Goal: Information Seeking & Learning: Check status

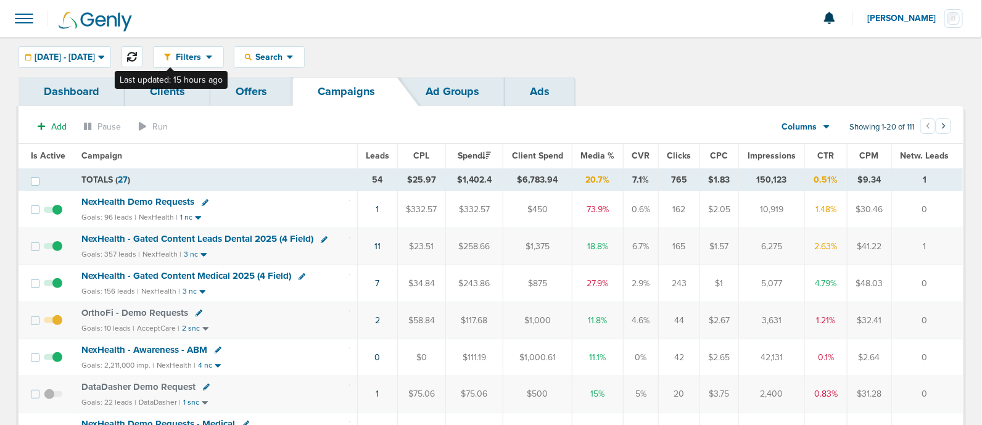
click at [137, 57] on icon at bounding box center [132, 57] width 10 height 10
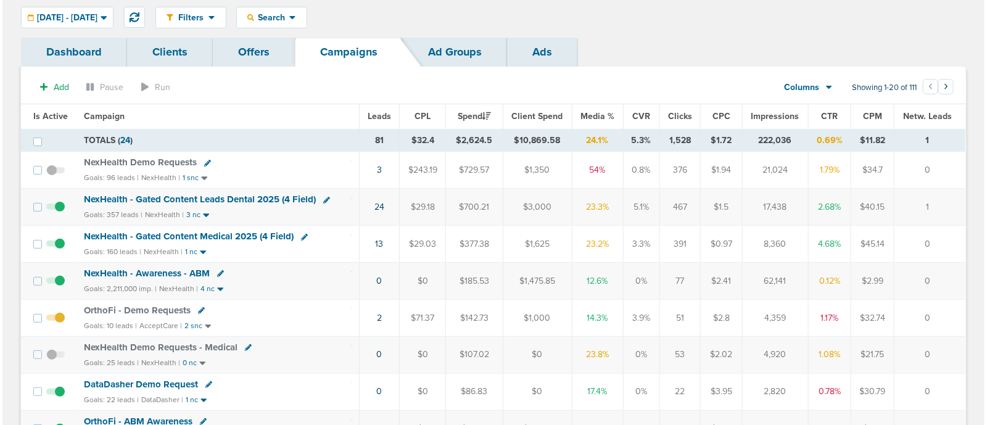
scroll to position [40, 0]
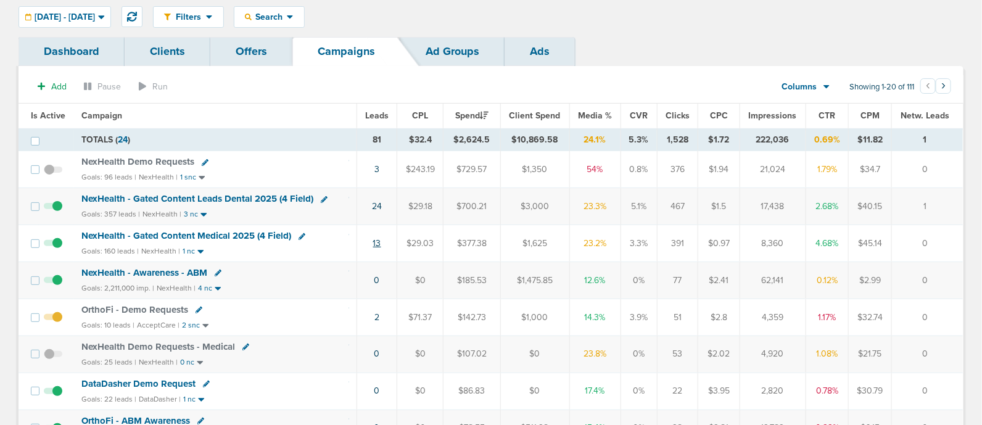
click at [380, 240] on link "13" at bounding box center [377, 243] width 8 height 10
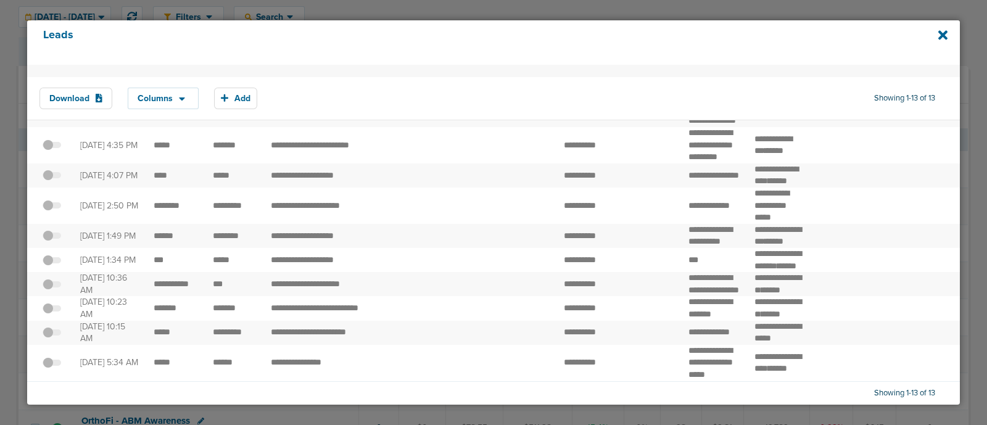
scroll to position [0, 0]
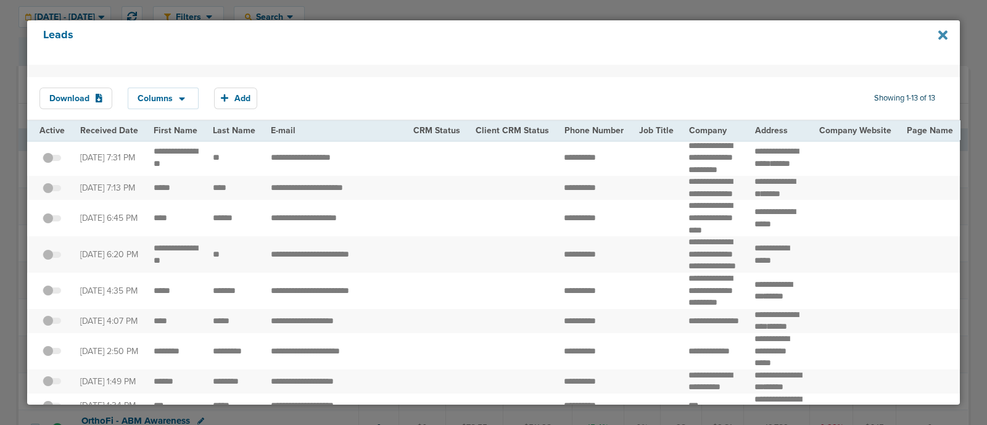
click at [944, 31] on icon at bounding box center [942, 34] width 9 height 9
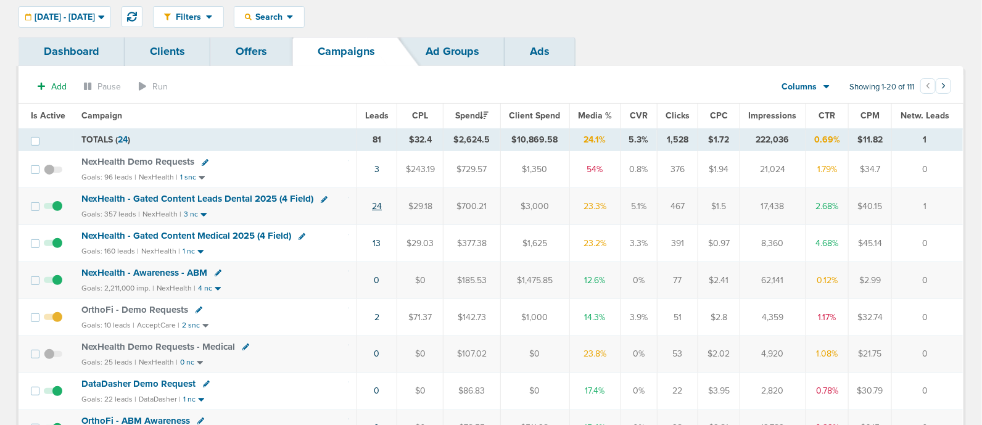
click at [379, 206] on link "24" at bounding box center [377, 206] width 10 height 10
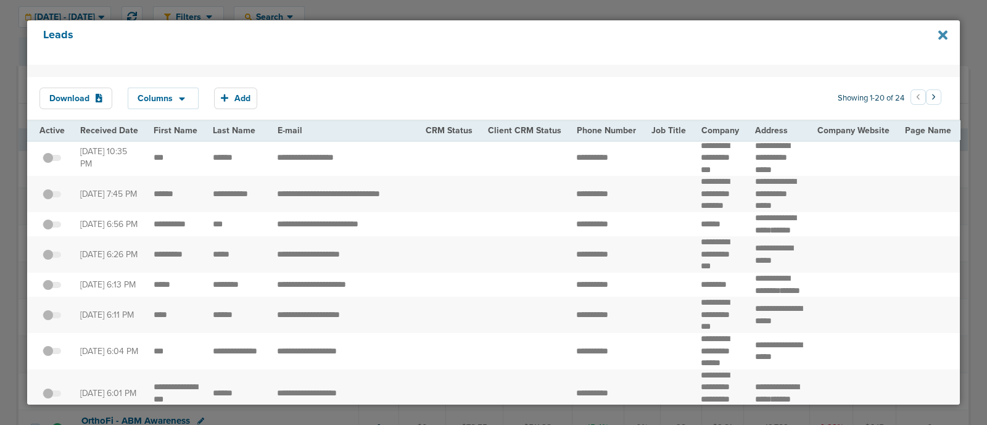
click at [944, 36] on icon at bounding box center [942, 34] width 9 height 9
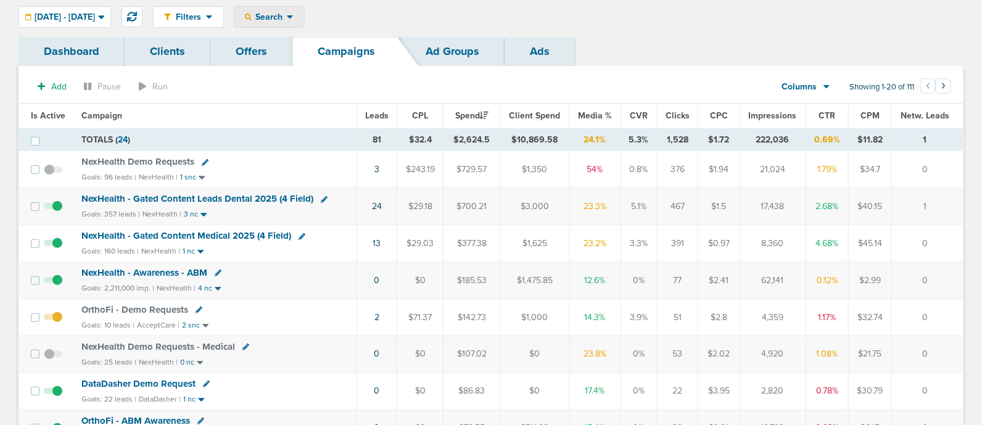
click at [287, 14] on span "Search" at bounding box center [269, 17] width 35 height 10
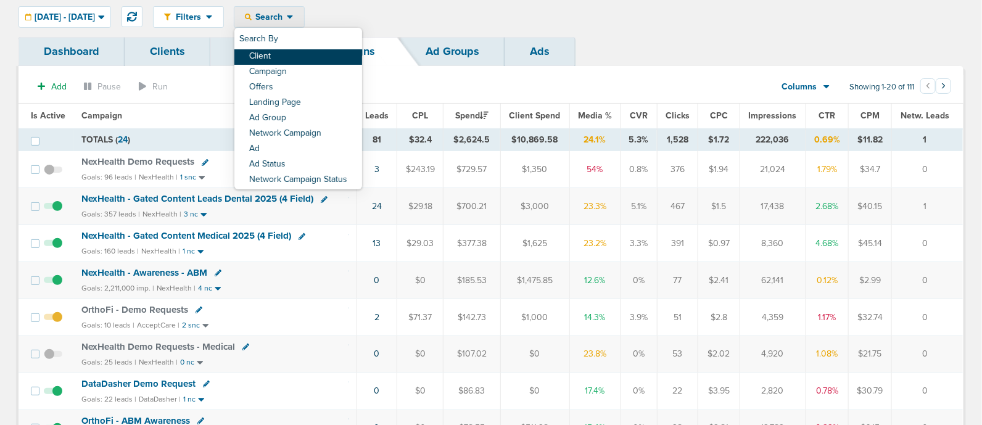
click at [306, 57] on link "Client" at bounding box center [298, 56] width 128 height 15
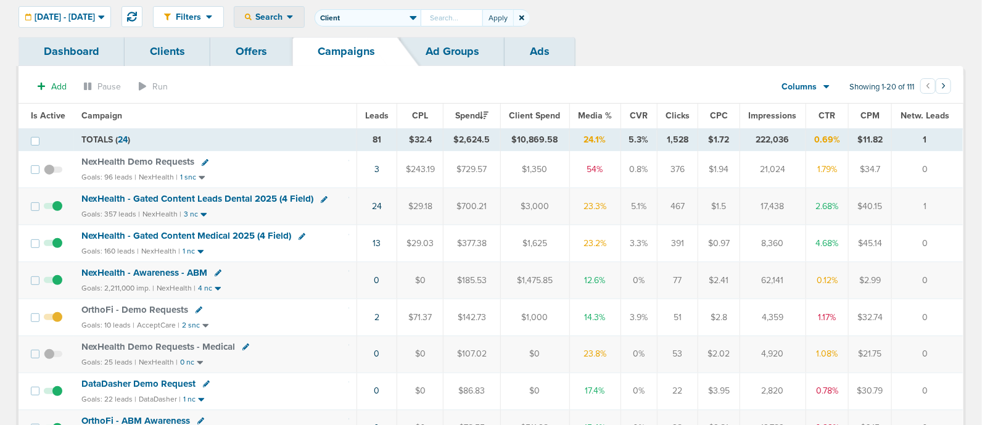
type input "e"
type input "nex"
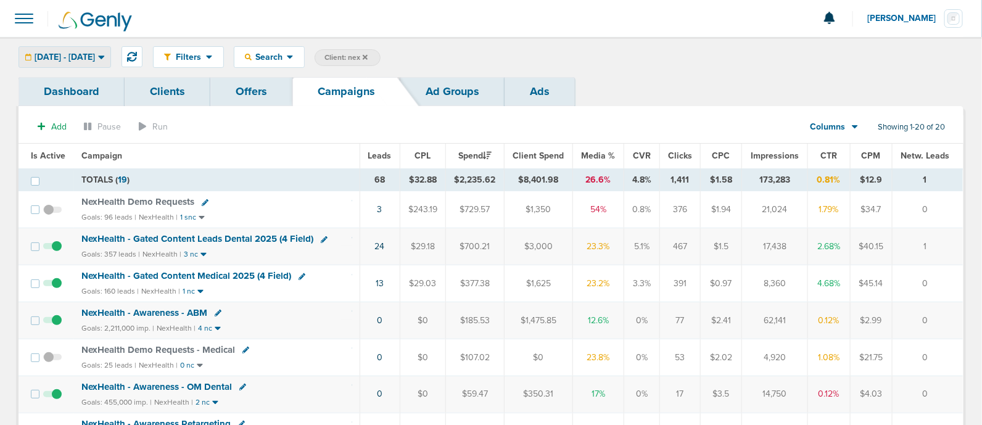
click at [95, 57] on span "[DATE] - [DATE]" at bounding box center [65, 57] width 60 height 9
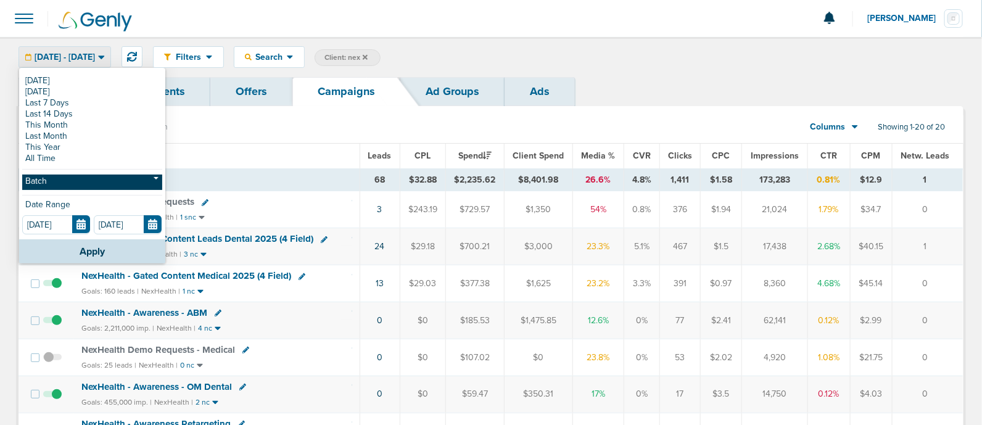
click at [111, 185] on link "Batch" at bounding box center [92, 182] width 140 height 15
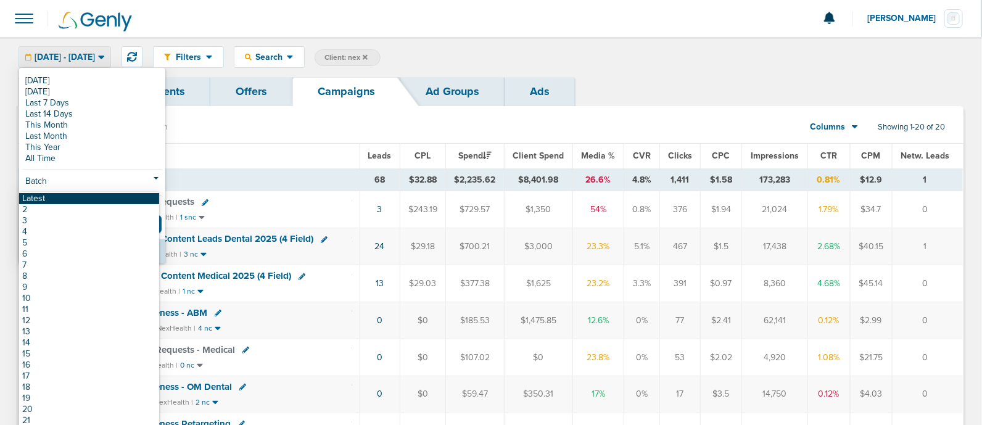
click at [71, 195] on link "Latest" at bounding box center [89, 198] width 140 height 11
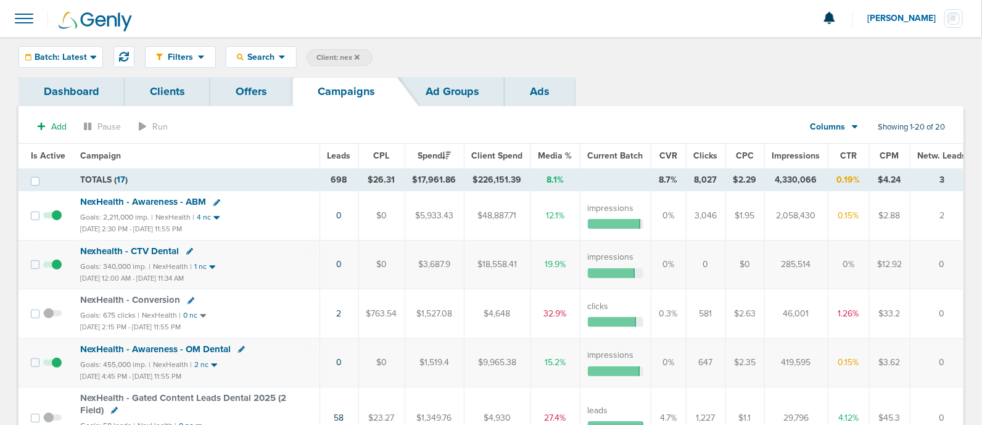
click at [791, 156] on span "Impressions" at bounding box center [796, 156] width 48 height 10
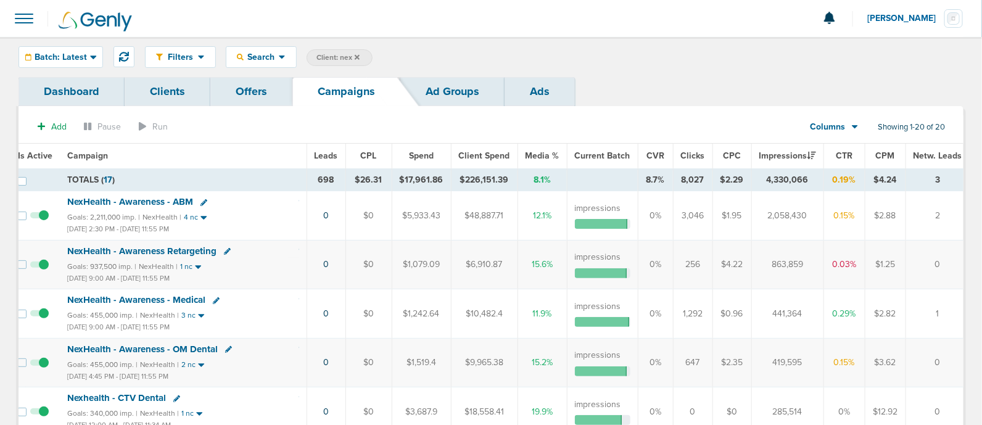
click at [217, 167] on th "Campaign" at bounding box center [183, 156] width 247 height 25
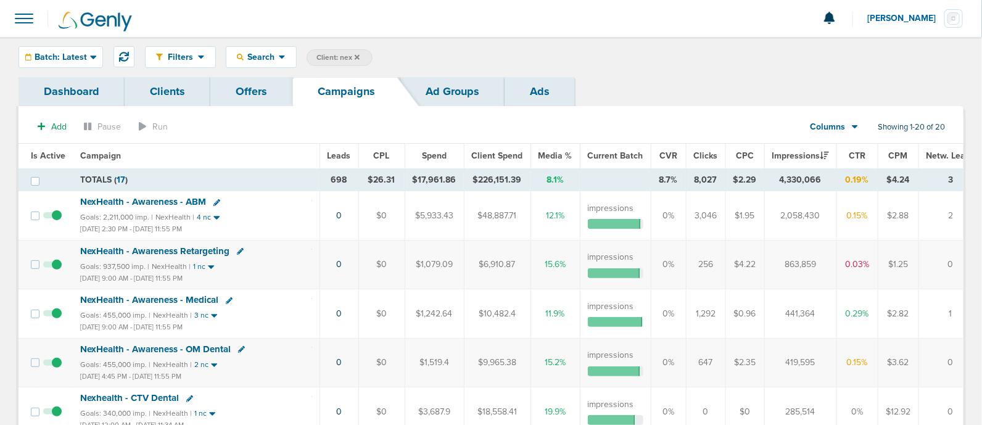
click at [340, 51] on label "Client: nex" at bounding box center [340, 57] width 66 height 17
click at [345, 60] on span "Client: nex" at bounding box center [337, 57] width 43 height 10
drag, startPoint x: 446, startPoint y: 56, endPoint x: 399, endPoint y: 49, distance: 47.9
click at [399, 49] on span "Client Campaign Offers Landing Page Ad Group Network Campaign Ad Ad Status Netw…" at bounding box center [414, 57] width 215 height 17
type input "acceot"
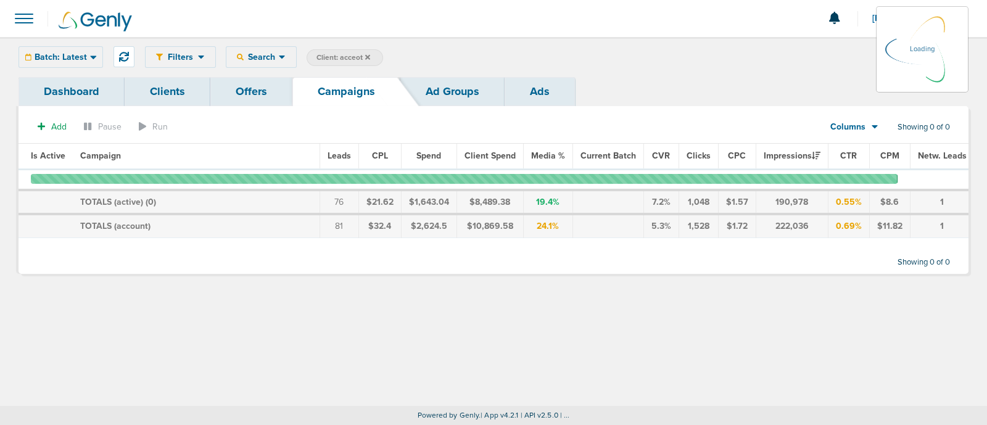
click at [332, 60] on span "Client: acceot" at bounding box center [343, 57] width 54 height 10
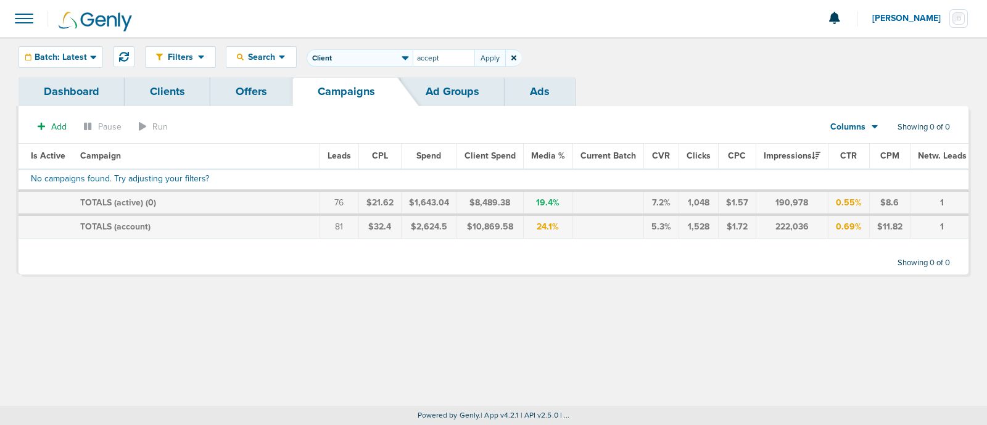
type input "accept"
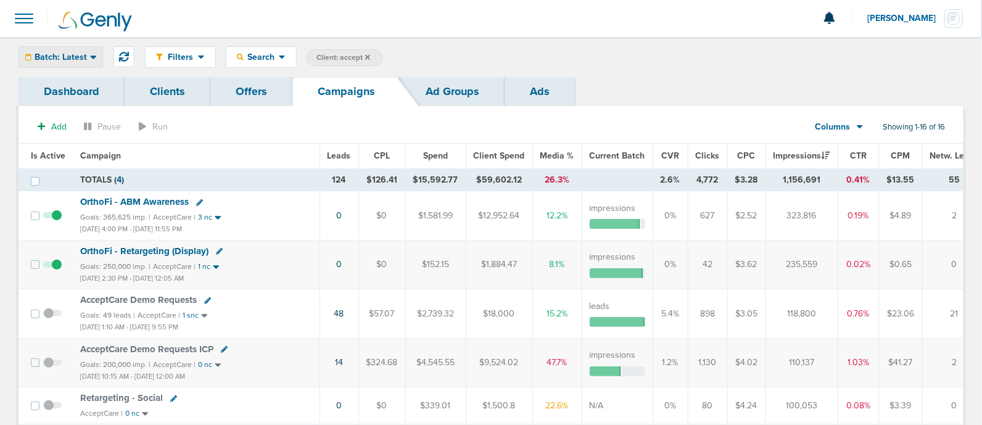
click at [73, 57] on span "Batch: Latest" at bounding box center [61, 57] width 52 height 9
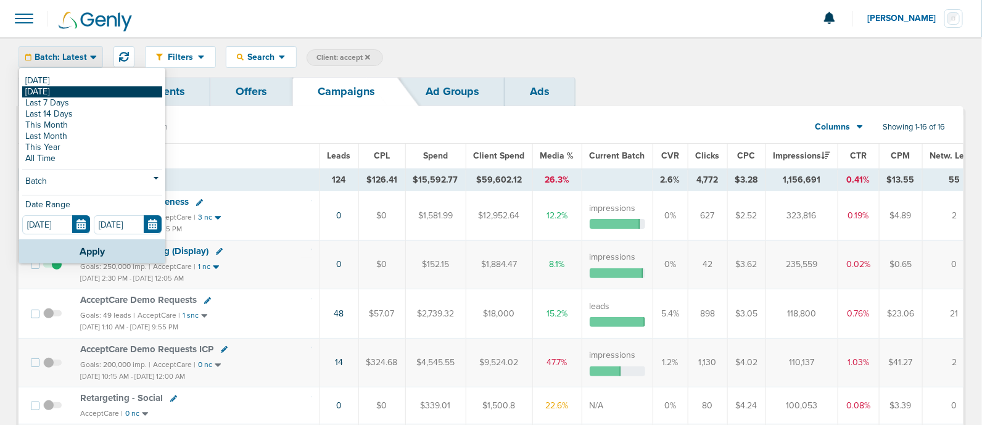
click at [71, 89] on link "[DATE]" at bounding box center [92, 91] width 140 height 11
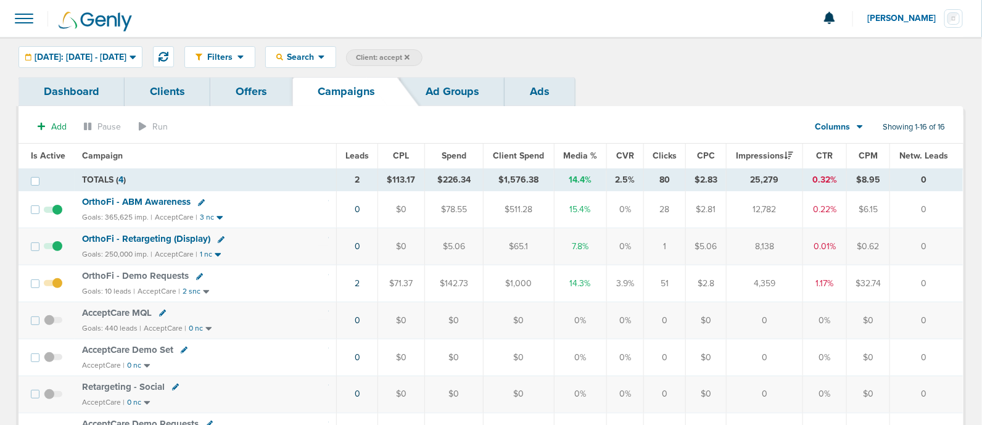
click at [151, 202] on span "OrthoFi - ABM Awareness" at bounding box center [136, 201] width 109 height 11
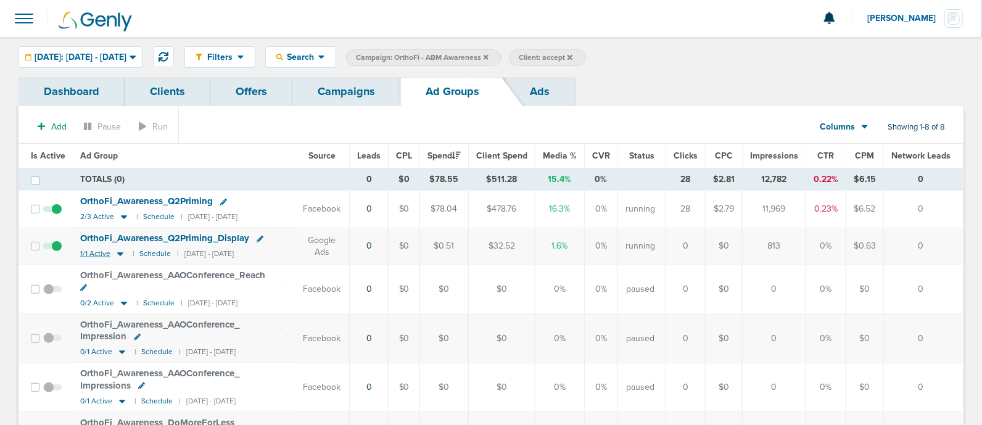
click at [120, 254] on icon at bounding box center [120, 254] width 12 height 10
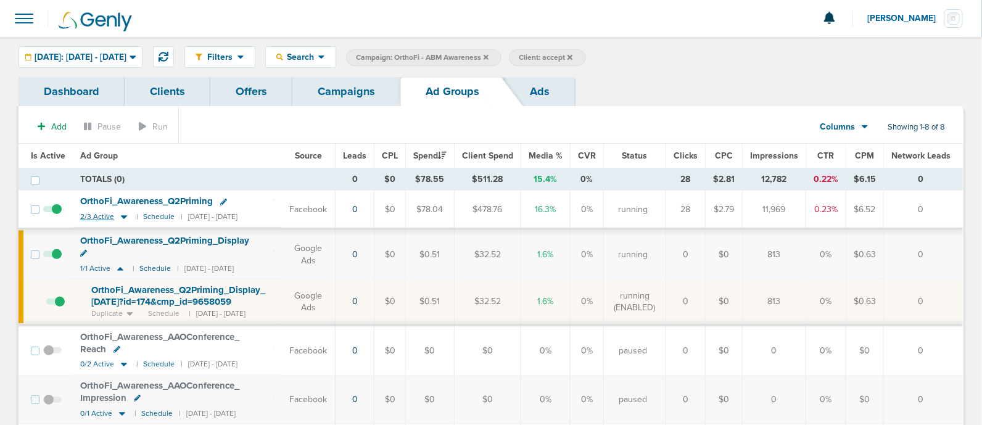
click at [124, 217] on icon at bounding box center [124, 217] width 12 height 10
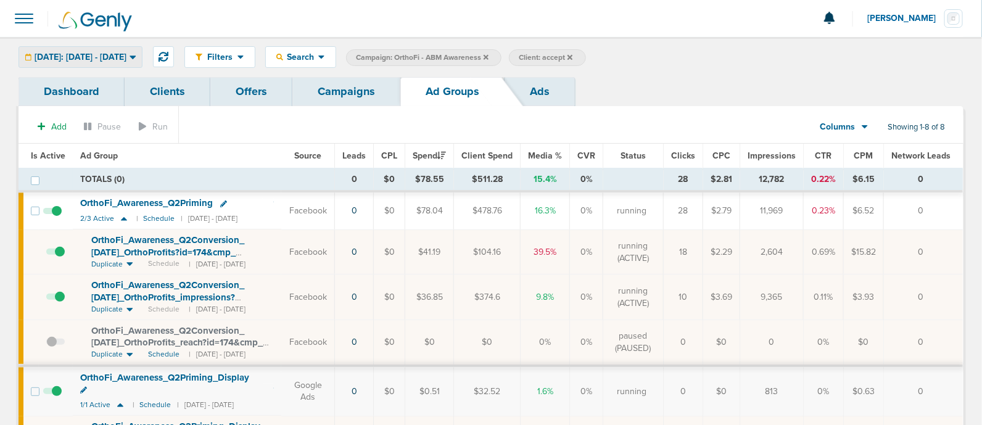
click at [126, 54] on span "[DATE]: [DATE] - [DATE]" at bounding box center [81, 57] width 92 height 9
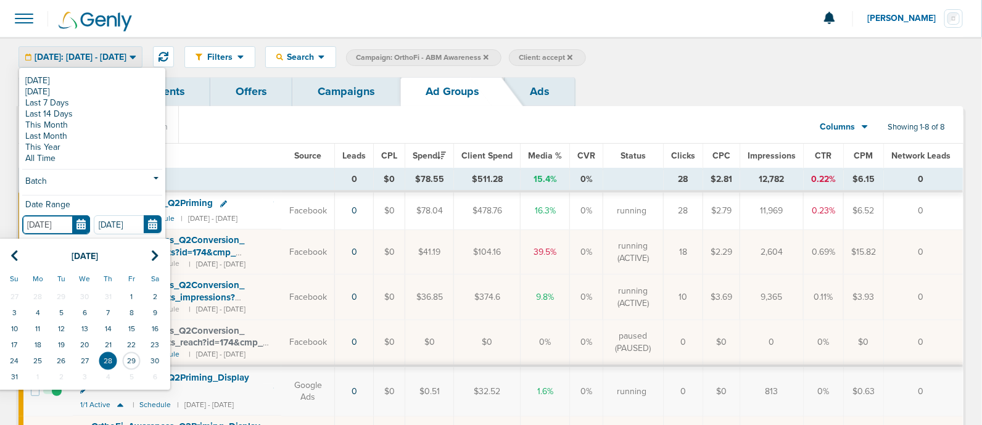
click at [62, 223] on input "[DATE]" at bounding box center [56, 224] width 68 height 19
click at [86, 363] on td "27" at bounding box center [84, 361] width 23 height 16
type input "[DATE]"
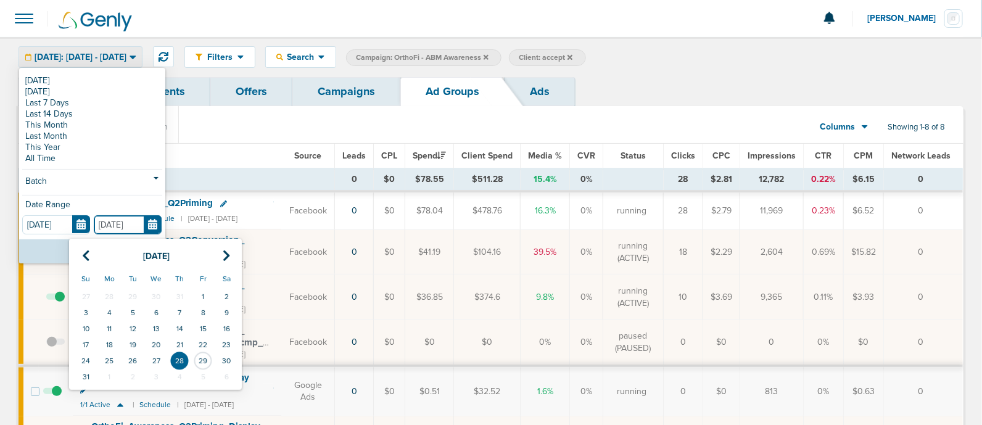
click at [117, 223] on input "[DATE]" at bounding box center [128, 224] width 68 height 19
click at [155, 359] on td "27" at bounding box center [155, 361] width 23 height 16
type input "[DATE]"
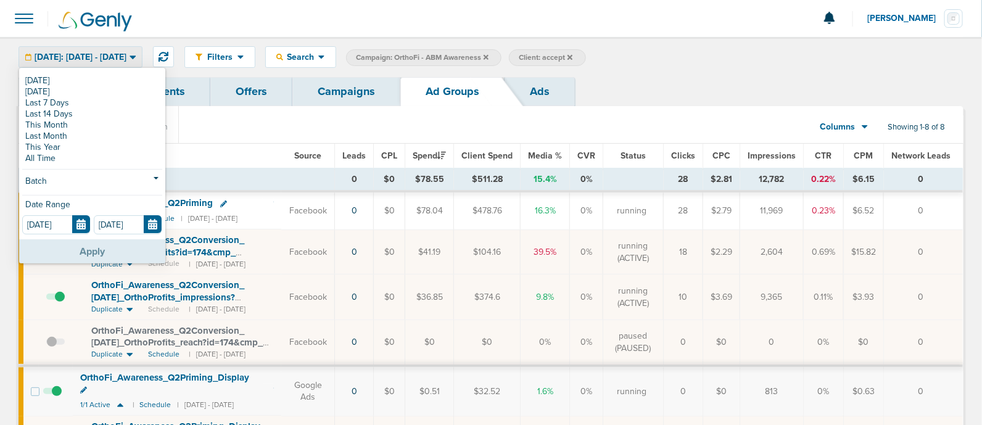
click at [88, 249] on button "Apply" at bounding box center [92, 251] width 146 height 24
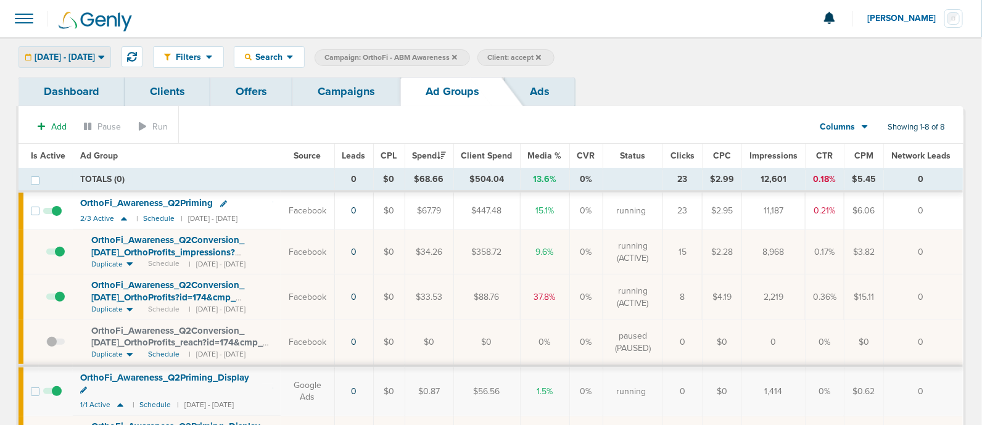
click at [44, 54] on span "[DATE] - [DATE]" at bounding box center [65, 57] width 60 height 9
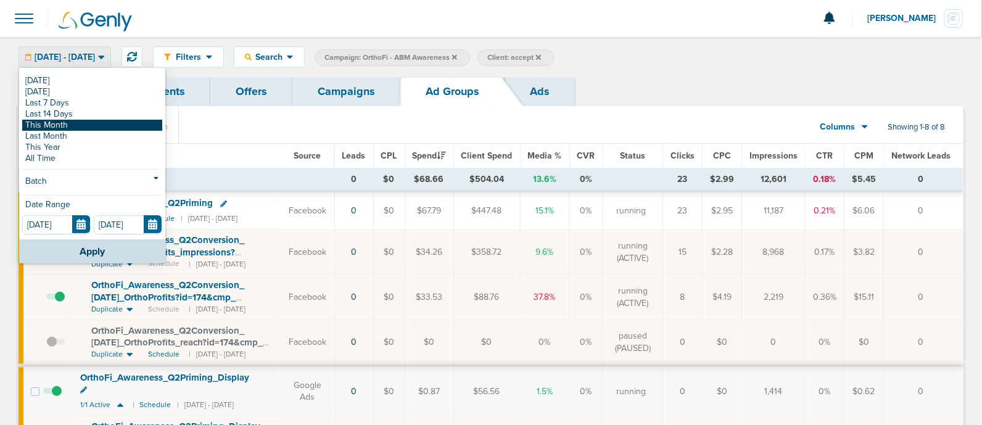
click at [65, 123] on link "This Month" at bounding box center [92, 125] width 140 height 11
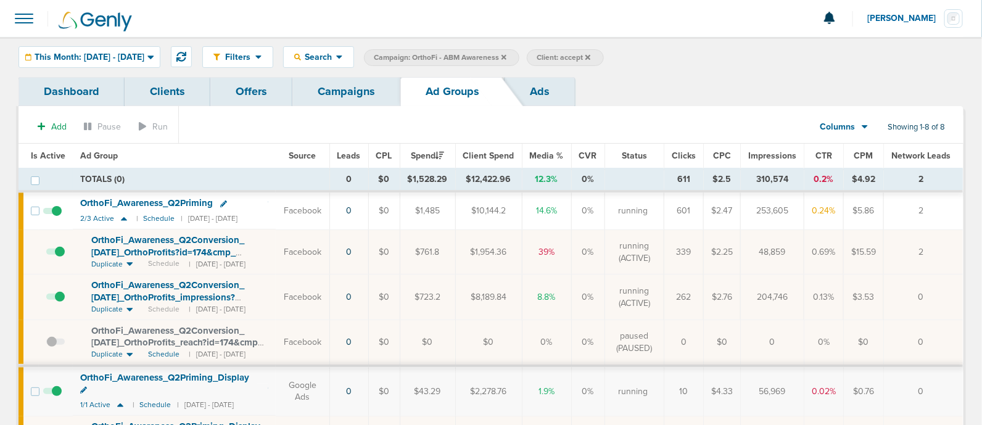
drag, startPoint x: 759, startPoint y: 296, endPoint x: 810, endPoint y: 297, distance: 51.2
click at [810, 297] on tr "OrthoFi_ Awareness_ Q2Conversion_ [DATE]_ OrthoProfits_ impressions?id=174&cmp_…" at bounding box center [491, 297] width 944 height 45
click at [798, 286] on td "204,746" at bounding box center [773, 297] width 64 height 45
click at [506, 54] on icon at bounding box center [504, 57] width 5 height 7
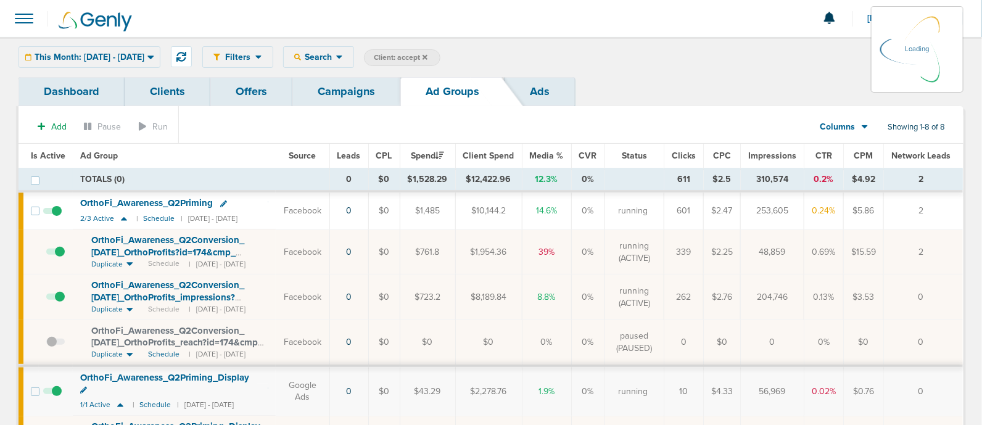
click at [341, 84] on link "Campaigns" at bounding box center [346, 91] width 108 height 29
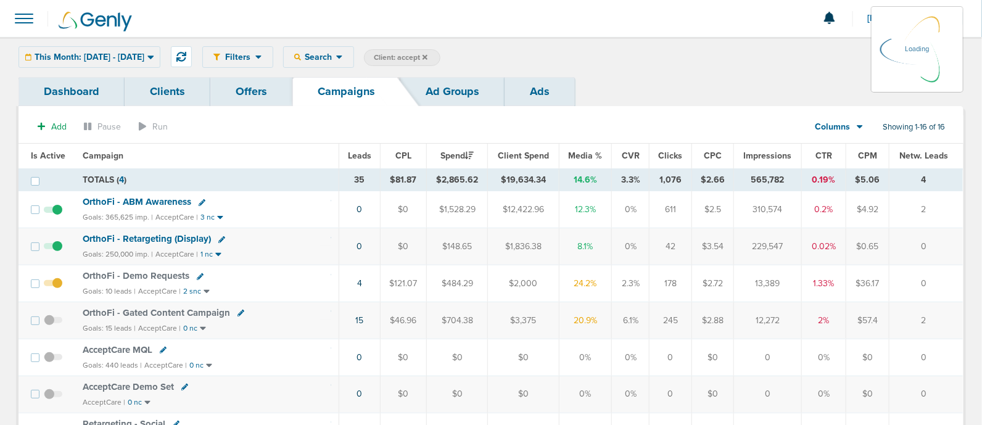
click at [428, 54] on span "Client: accept" at bounding box center [401, 57] width 54 height 10
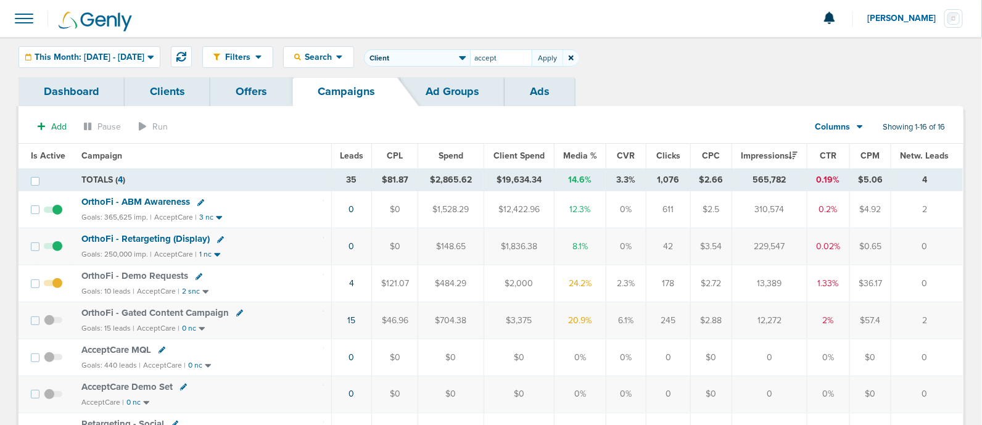
click at [532, 63] on input "accept" at bounding box center [501, 57] width 62 height 17
type input "a"
type input "nex"
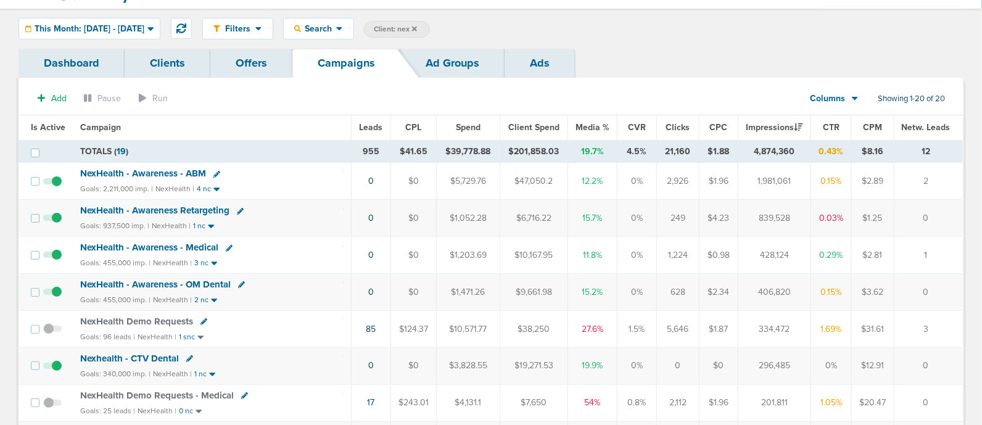
scroll to position [31, 0]
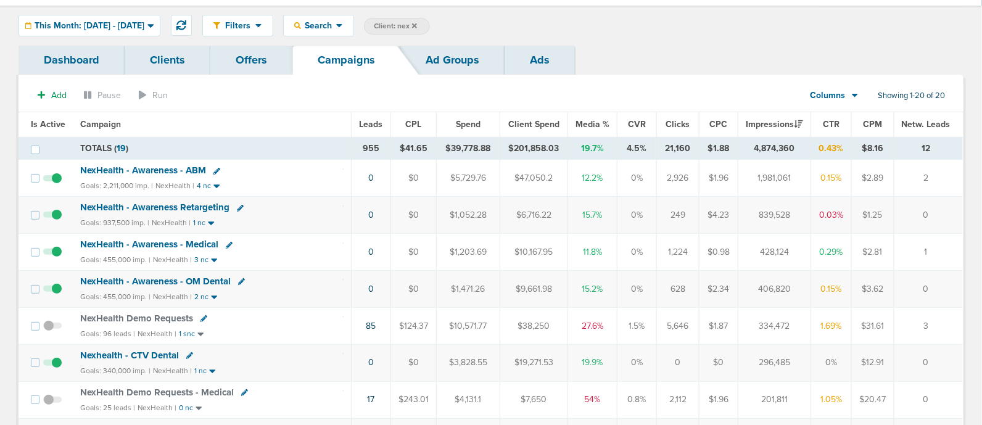
drag, startPoint x: 799, startPoint y: 291, endPoint x: 752, endPoint y: 291, distance: 46.9
click at [752, 291] on td "406,820" at bounding box center [774, 289] width 73 height 37
click at [152, 31] on div "This Month: [DATE] - [DATE]" at bounding box center [89, 25] width 141 height 20
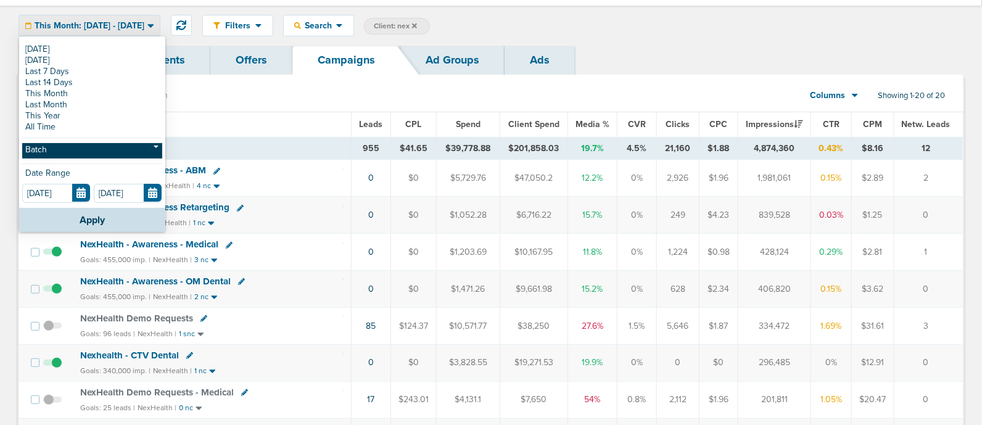
click at [83, 149] on link "Batch" at bounding box center [92, 150] width 140 height 15
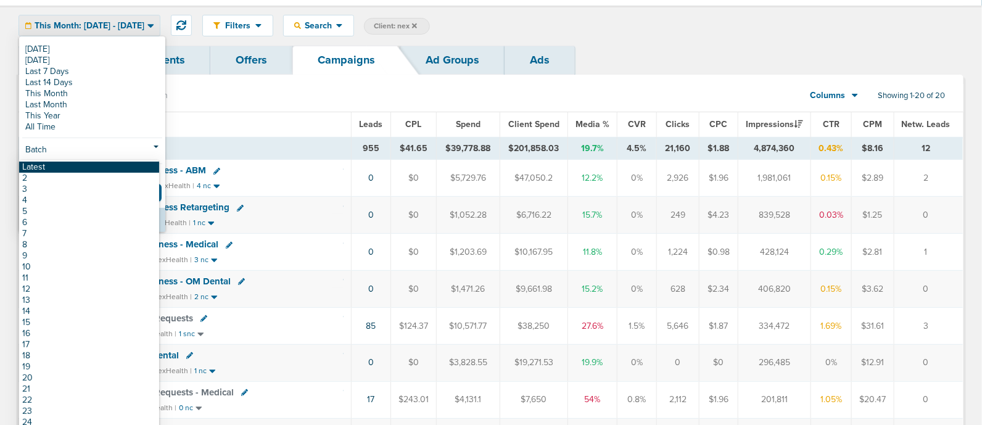
click at [49, 165] on link "Latest" at bounding box center [89, 167] width 140 height 11
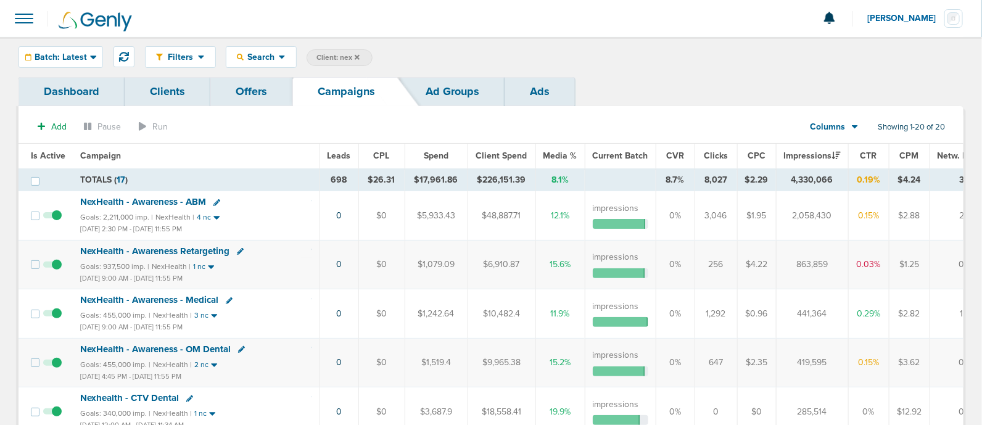
click at [345, 59] on span "Client: nex" at bounding box center [337, 57] width 43 height 10
type input "n"
type input "accept"
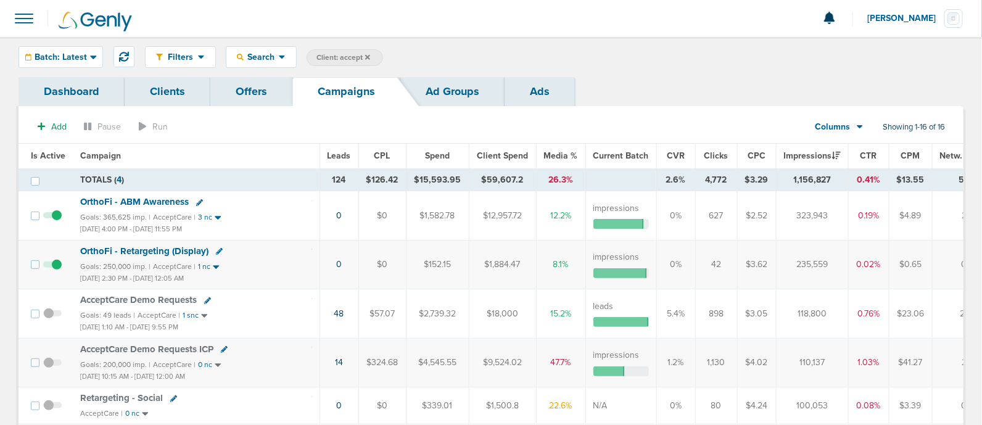
click at [123, 199] on span "OrthoFi - ABM Awareness" at bounding box center [134, 201] width 109 height 11
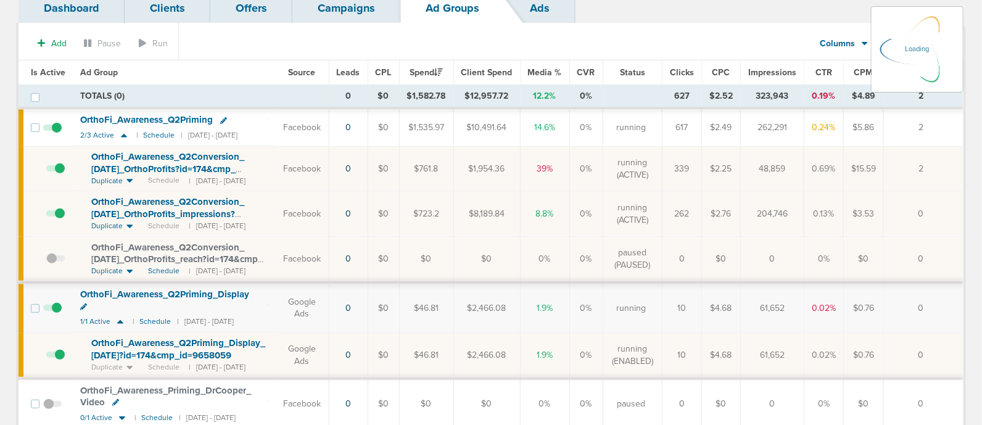
scroll to position [87, 0]
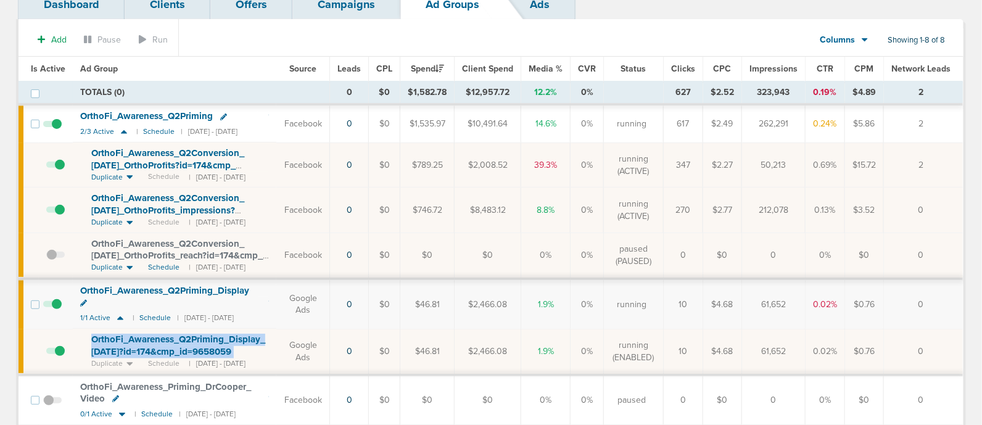
drag, startPoint x: 259, startPoint y: 337, endPoint x: 80, endPoint y: 320, distance: 179.7
click at [80, 329] on td "OrthoFi_ Awareness_ Q2Priming_ Display_ [DATE]?id=174&cmp_ id=9658059 Duplicate…" at bounding box center [175, 352] width 204 height 46
copy td "OrthoFi_ Awareness_ Q2Priming_ Display_ [DATE]?id=174&cmp_ id=9658059"
